Goal: Check status: Verify the current state of an ongoing process or item

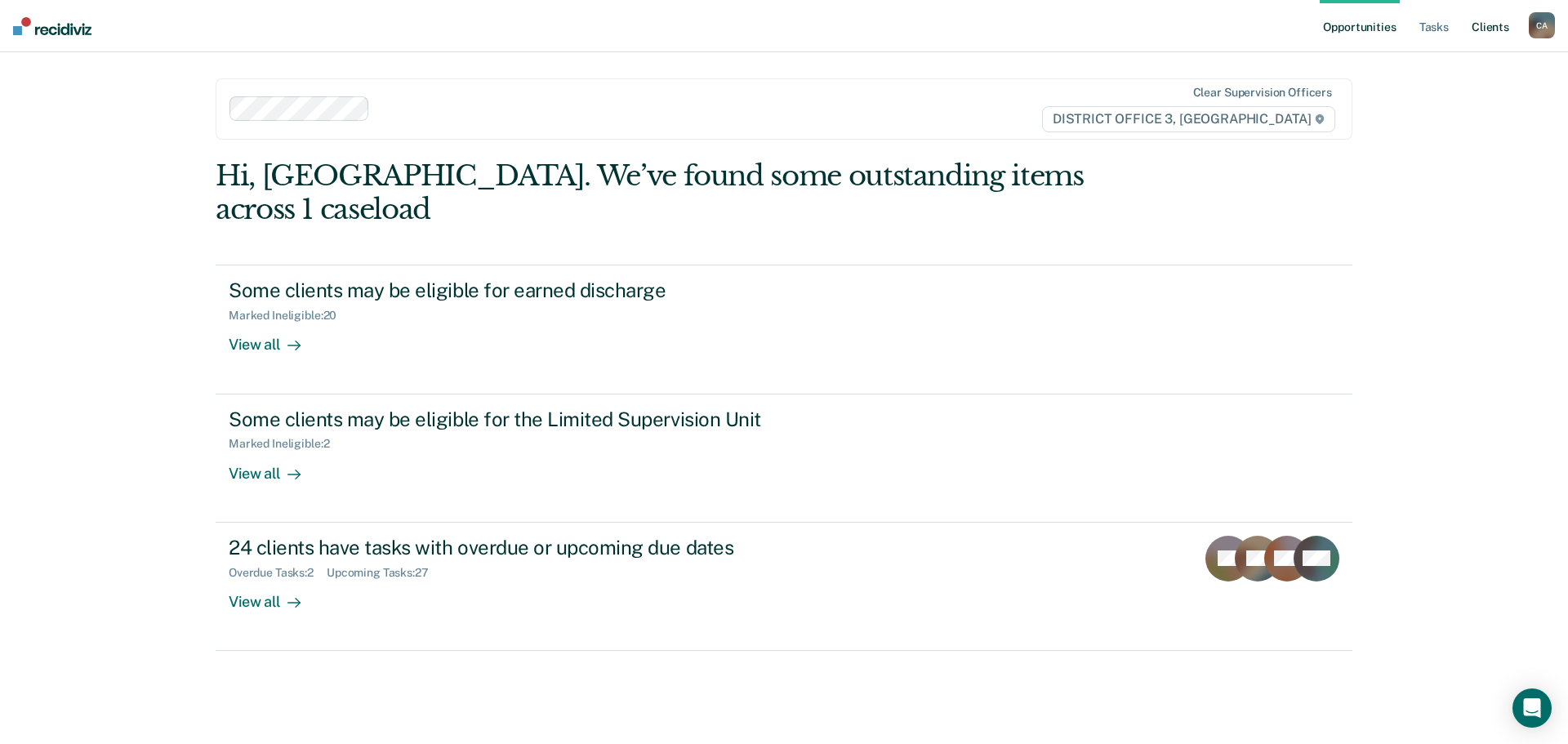
click at [1487, 31] on link "Client s" at bounding box center [1490, 26] width 44 height 52
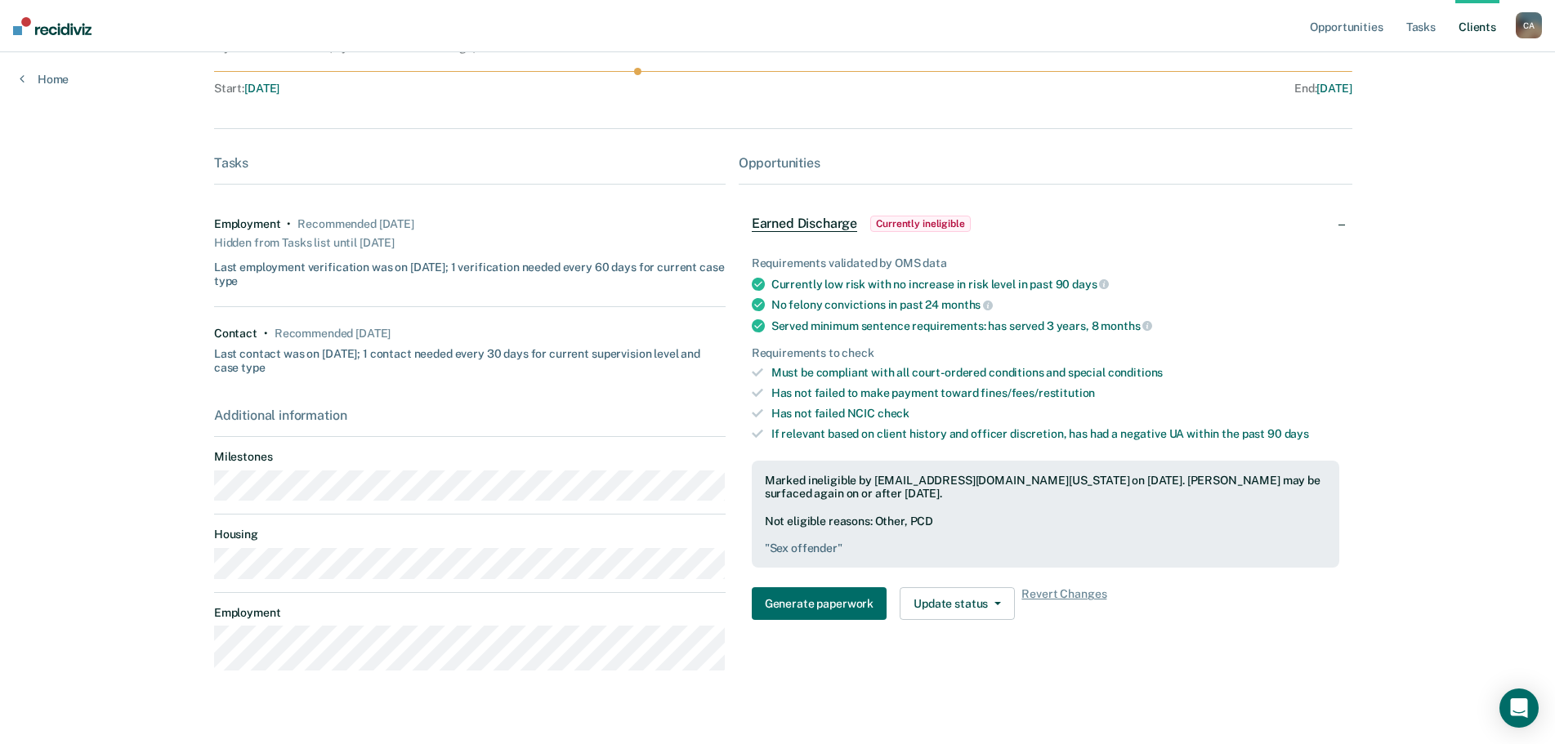
scroll to position [260, 0]
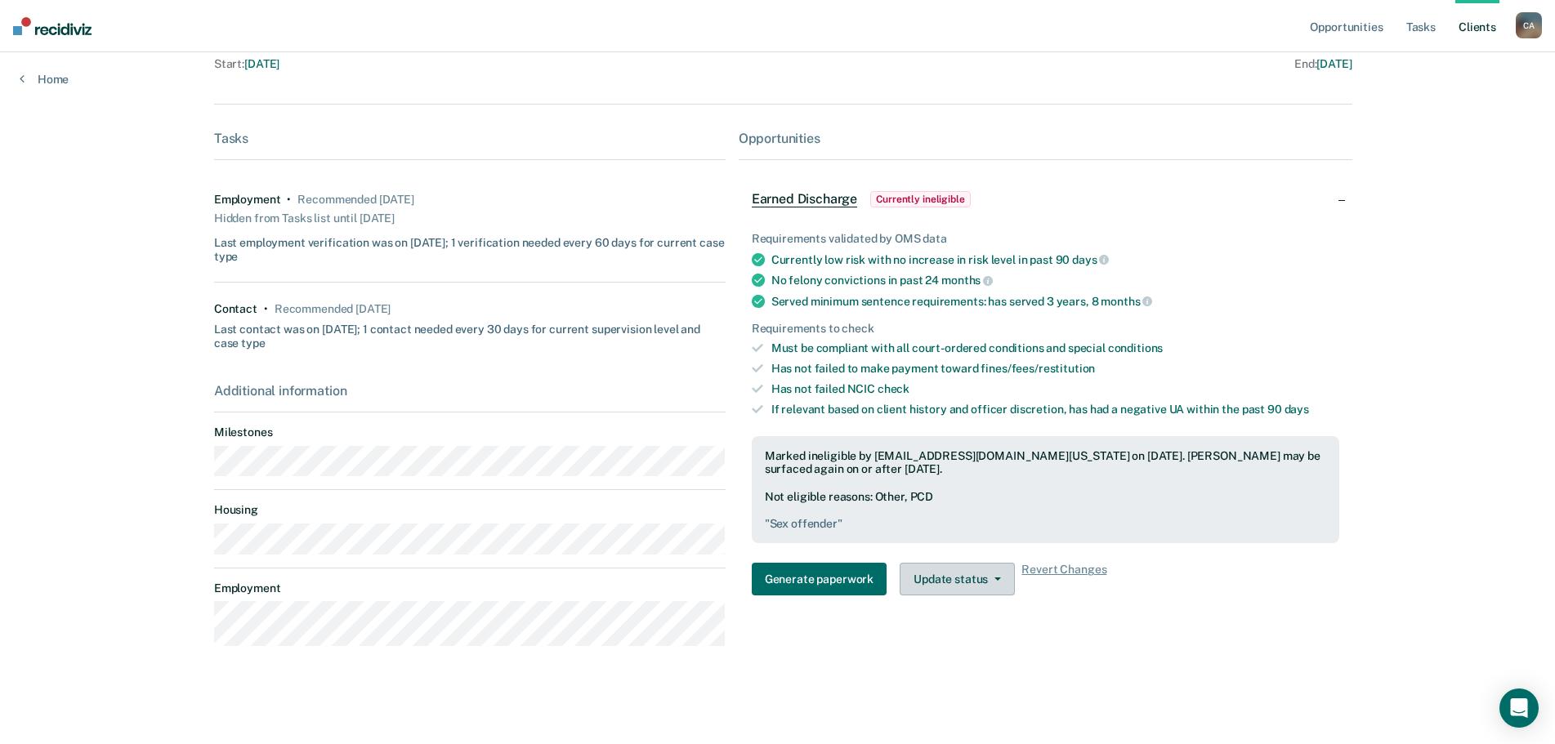
click at [983, 576] on button "Update status" at bounding box center [957, 579] width 115 height 33
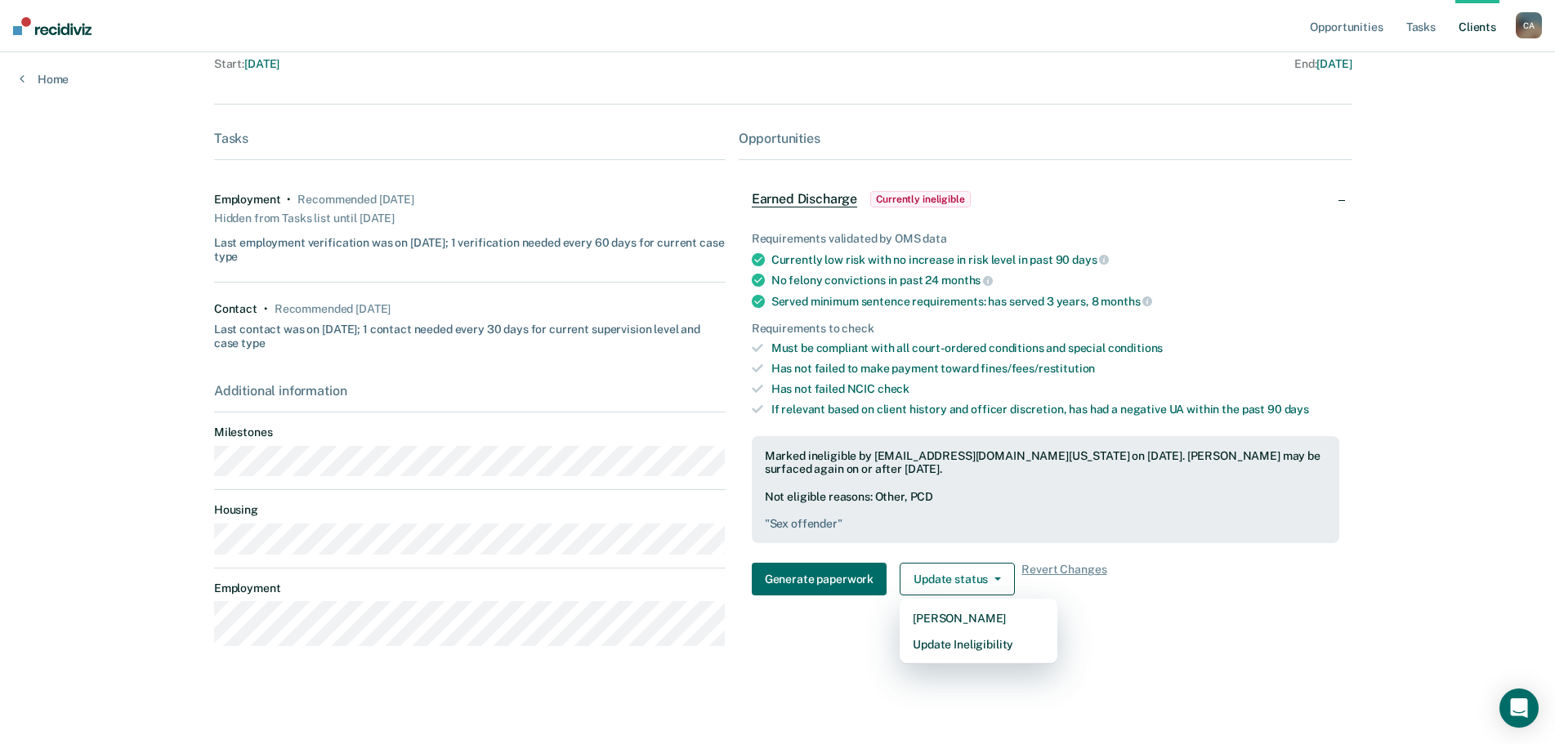
click at [1170, 601] on div "Requirements validated by OMS data Currently low risk with no increase in risk …" at bounding box center [1046, 408] width 614 height 404
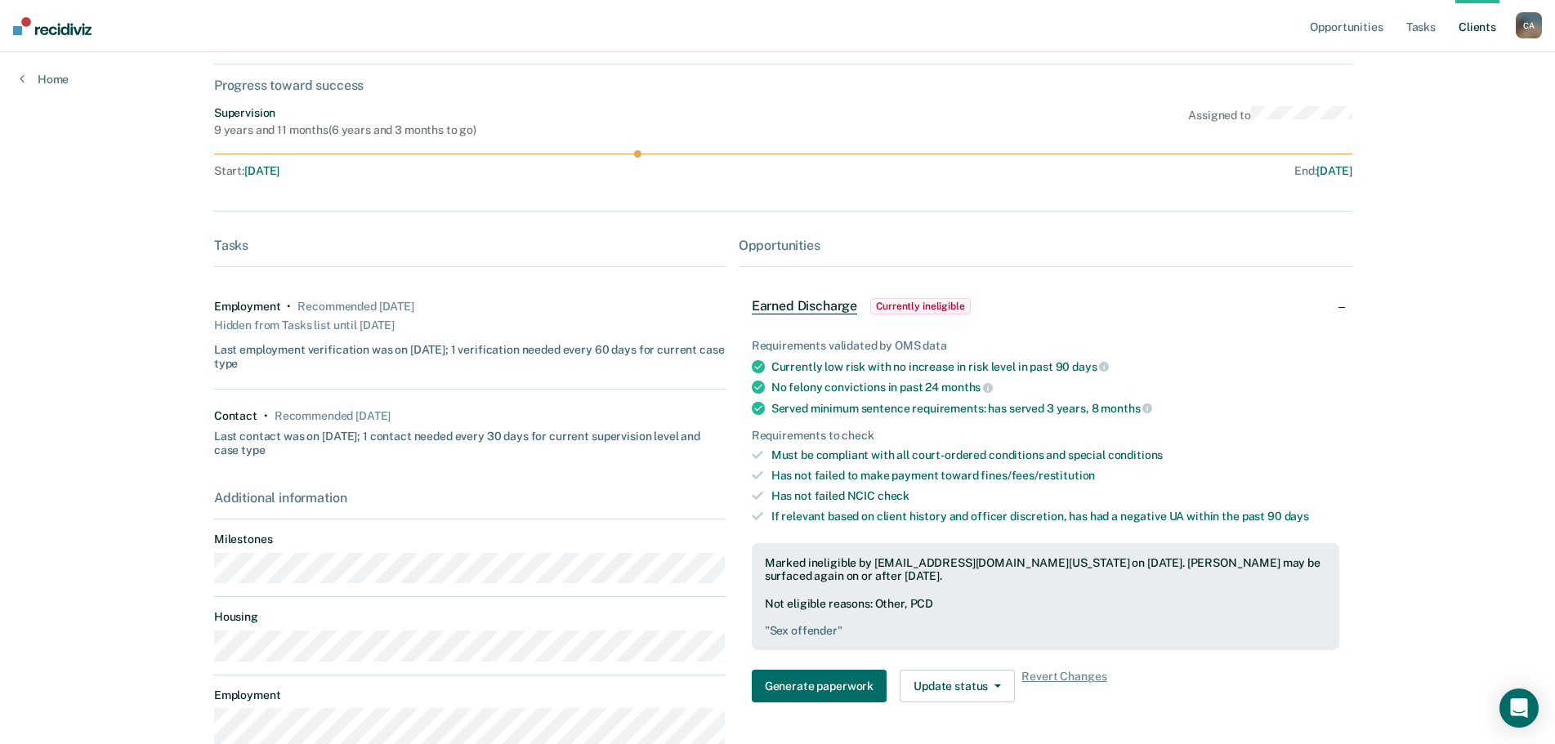
scroll to position [0, 0]
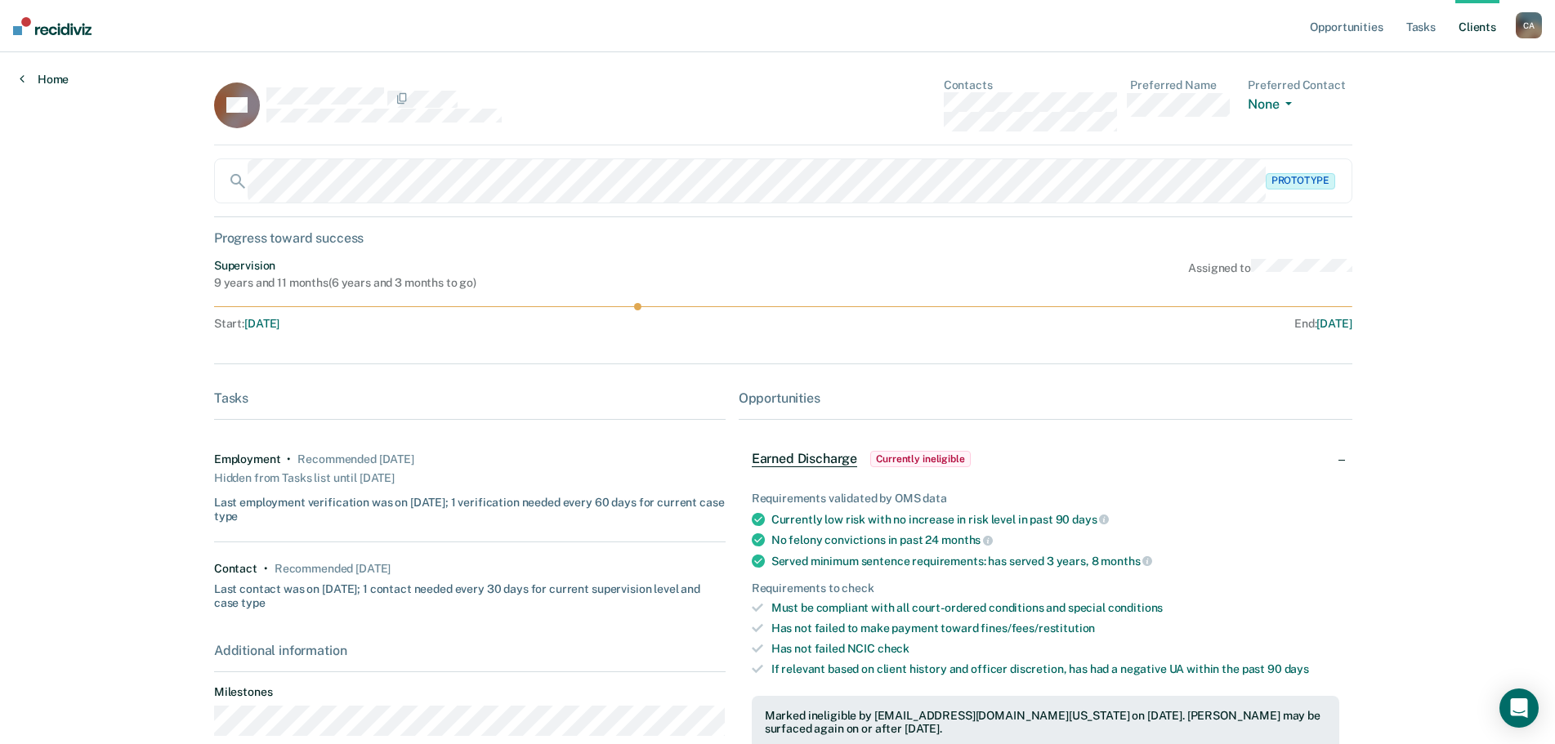
click at [57, 74] on link "Home" at bounding box center [44, 79] width 49 height 15
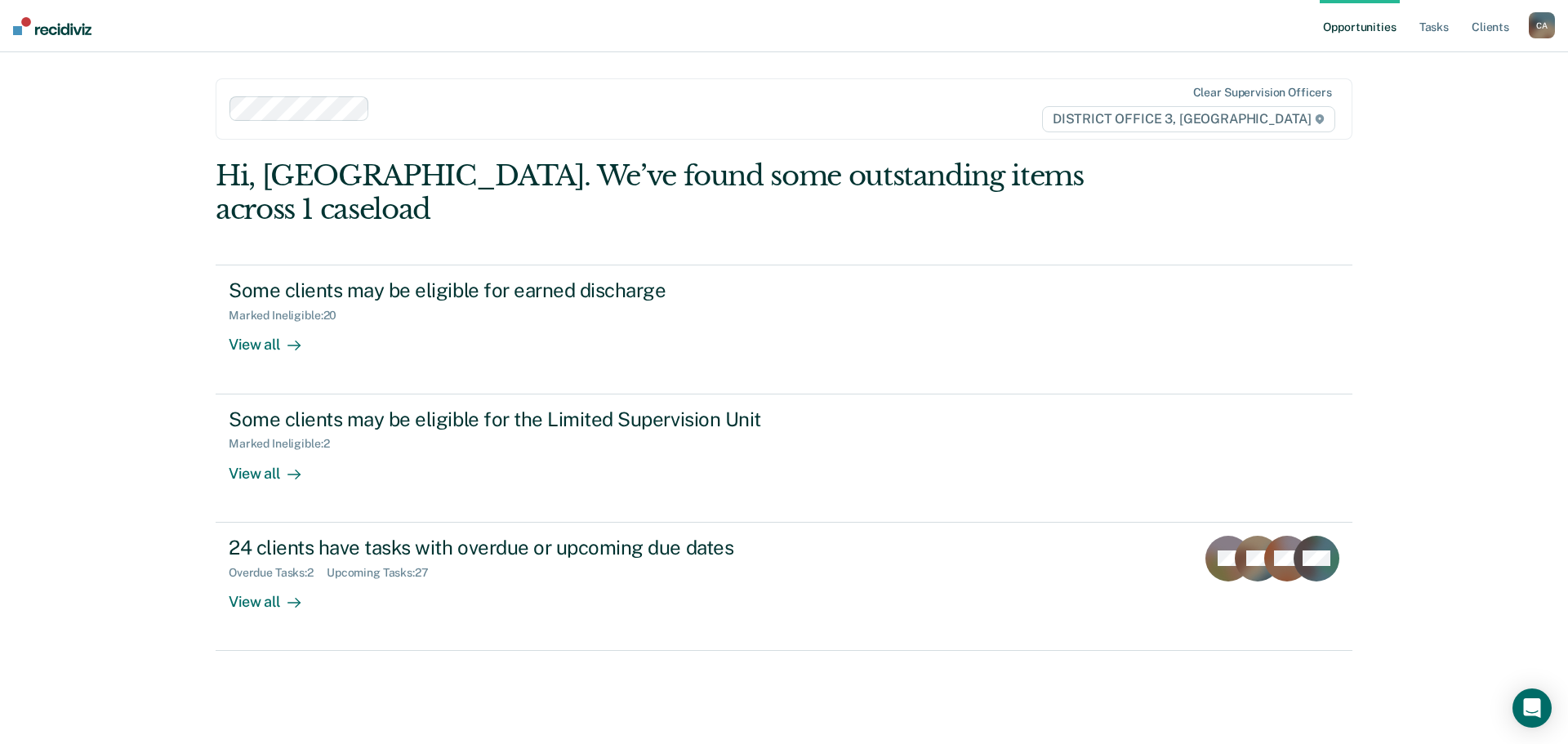
click at [27, 32] on img at bounding box center [52, 26] width 78 height 18
click at [981, 181] on div "Hi, [GEOGRAPHIC_DATA]. We’ve found some outstanding items across 1 caseload" at bounding box center [671, 192] width 909 height 67
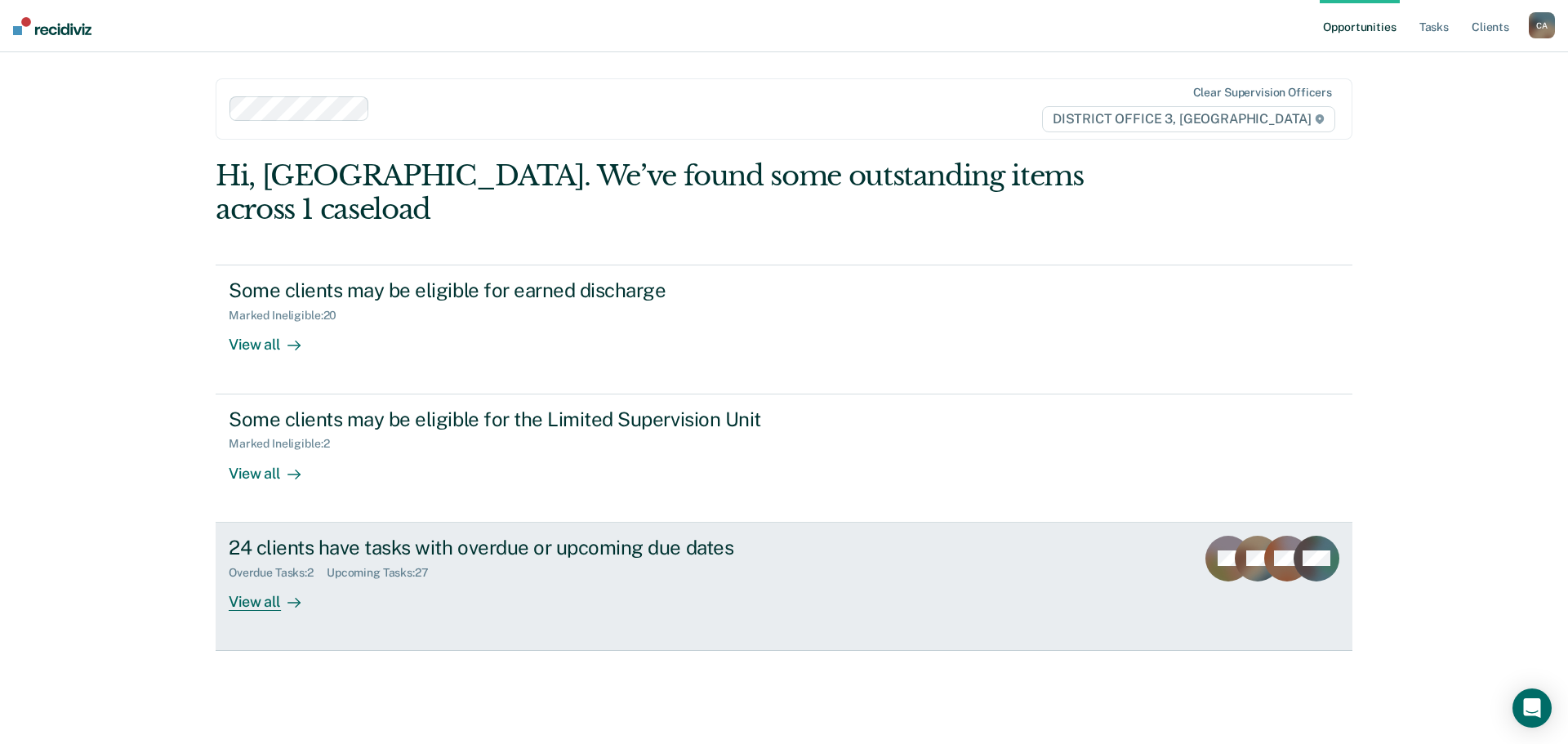
click at [281, 592] on div at bounding box center [291, 601] width 20 height 19
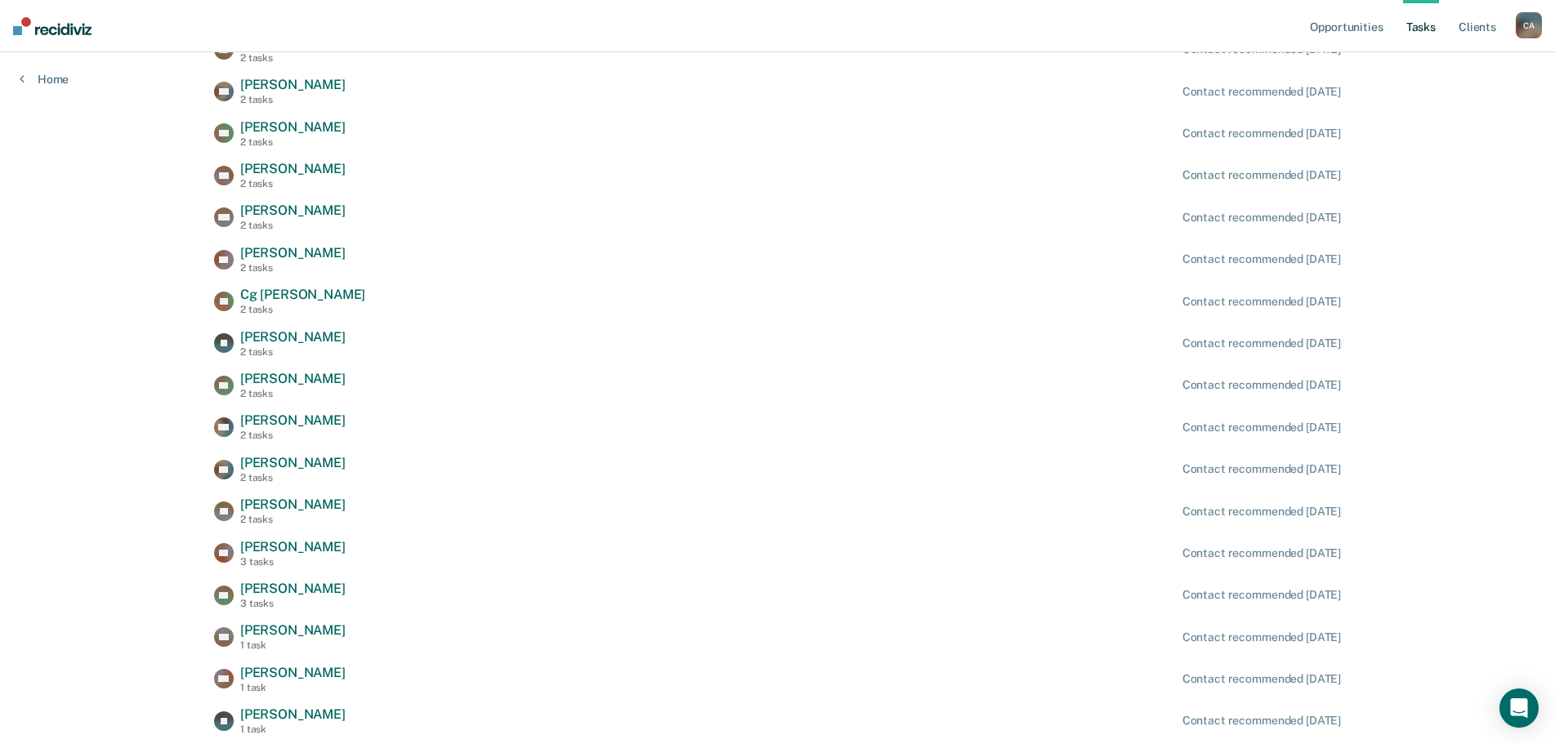
scroll to position [714, 0]
